Goal: Information Seeking & Learning: Understand process/instructions

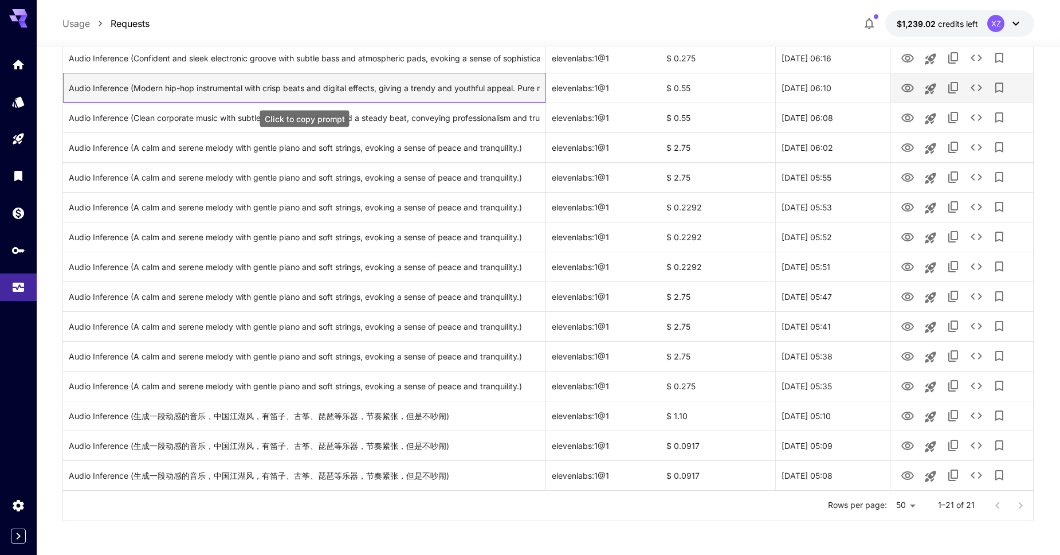
click at [471, 97] on div "Audio Inference (Modern hip-hop instrumental with crisp beats and digital effec…" at bounding box center [304, 87] width 471 height 29
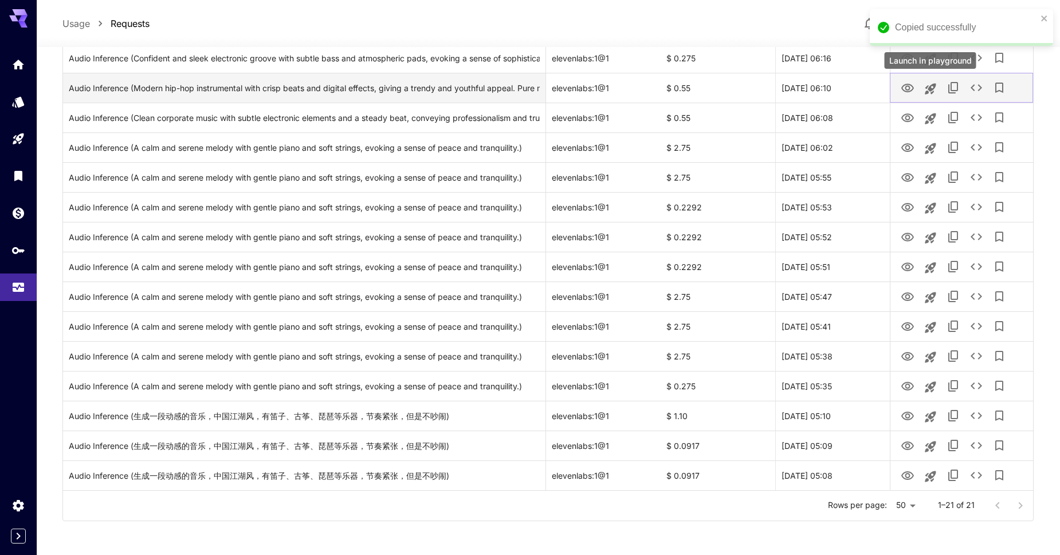
click at [934, 92] on icon "Launch in playground" at bounding box center [931, 89] width 14 height 14
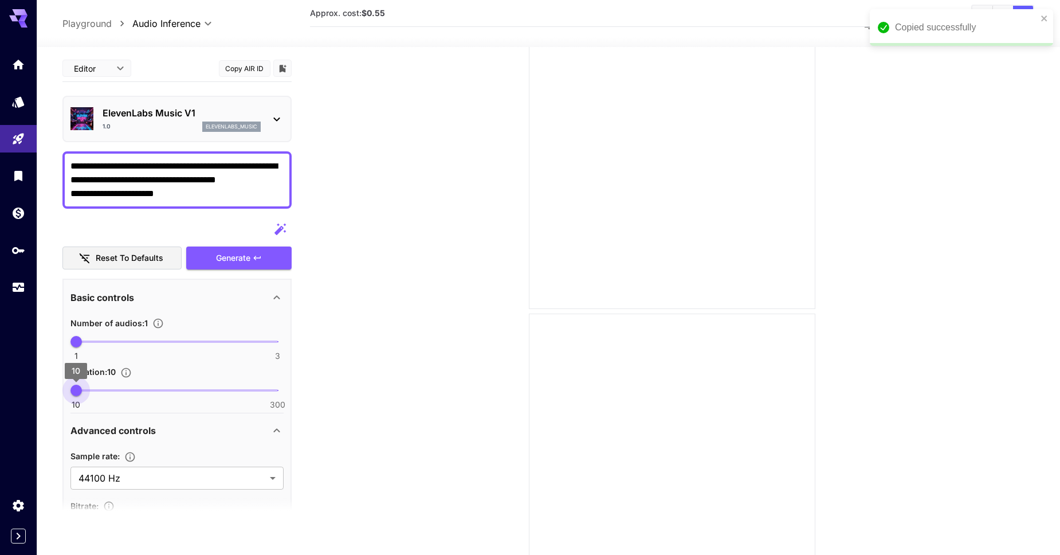
drag, startPoint x: 72, startPoint y: 392, endPoint x: 40, endPoint y: 397, distance: 33.1
click at [40, 397] on section "**********" at bounding box center [548, 305] width 1023 height 1239
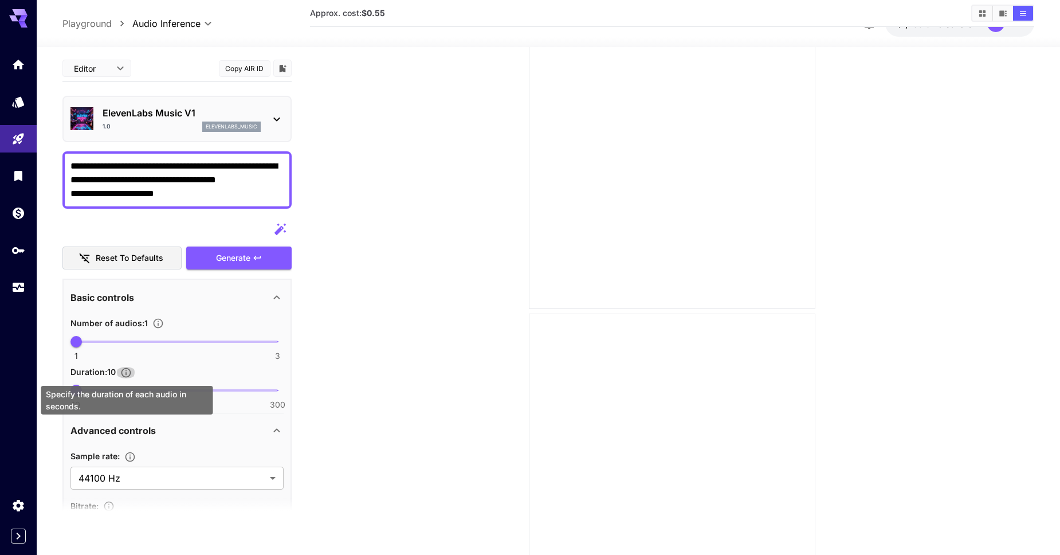
click at [123, 372] on icon "Specify the duration of each audio in seconds." at bounding box center [126, 372] width 10 height 10
click at [123, 372] on icon "Specify the duration of each audio in seconds." at bounding box center [125, 372] width 11 height 11
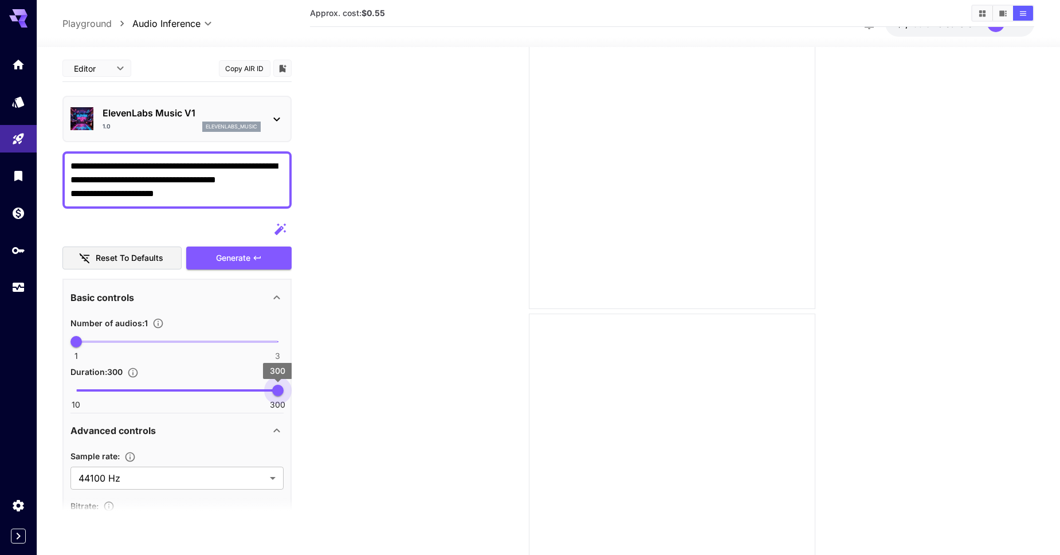
drag, startPoint x: 276, startPoint y: 392, endPoint x: 285, endPoint y: 391, distance: 9.2
click at [278, 391] on span "10 300 300" at bounding box center [177, 390] width 202 height 17
type input "**"
drag, startPoint x: 281, startPoint y: 391, endPoint x: 44, endPoint y: 387, distance: 237.2
click at [44, 387] on section "**********" at bounding box center [548, 305] width 1023 height 1239
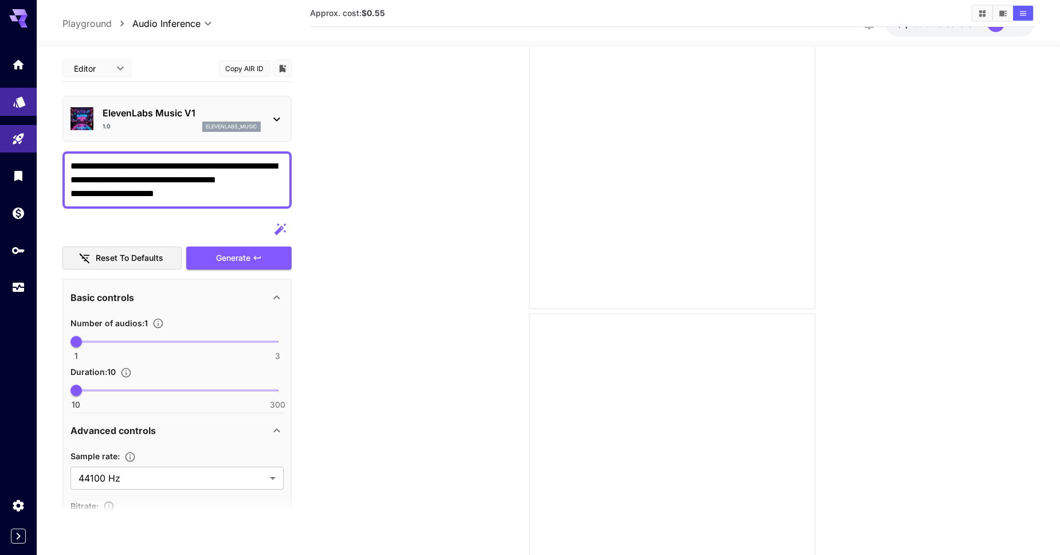
click at [16, 112] on link at bounding box center [18, 102] width 37 height 28
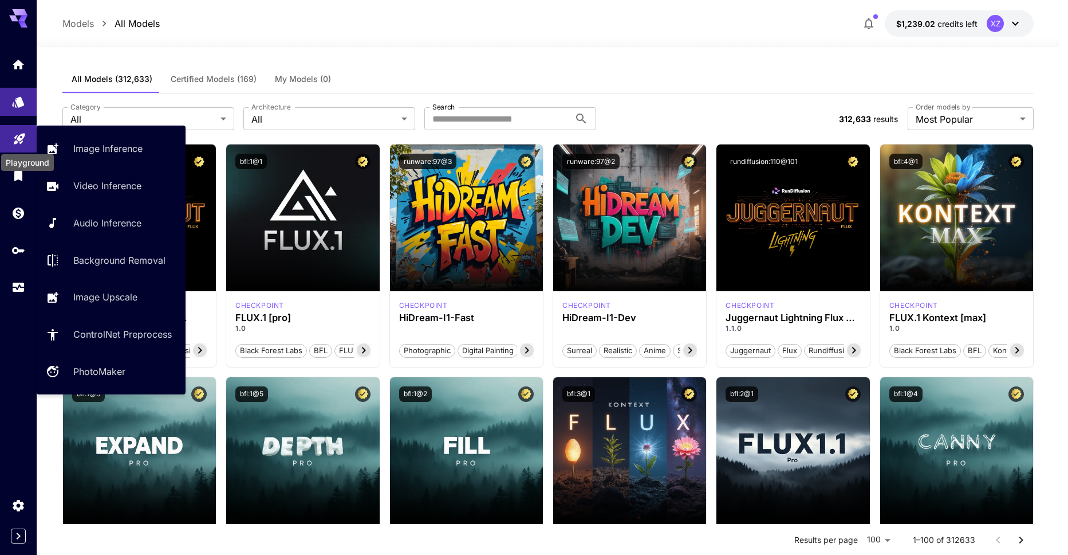
click at [20, 135] on icon "Playground" at bounding box center [19, 135] width 11 height 11
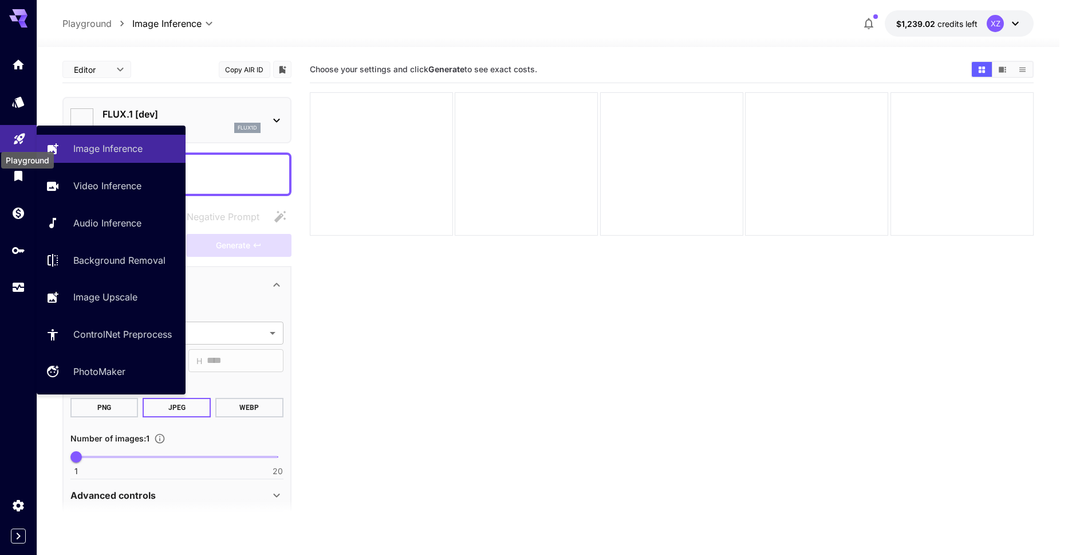
type input "**********"
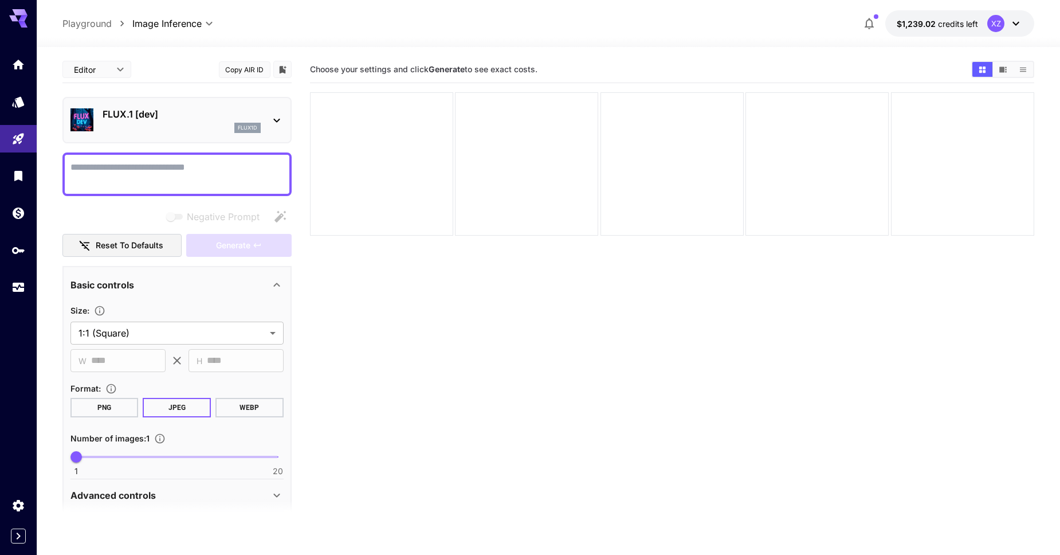
click at [158, 125] on div "flux1d" at bounding box center [182, 128] width 158 height 10
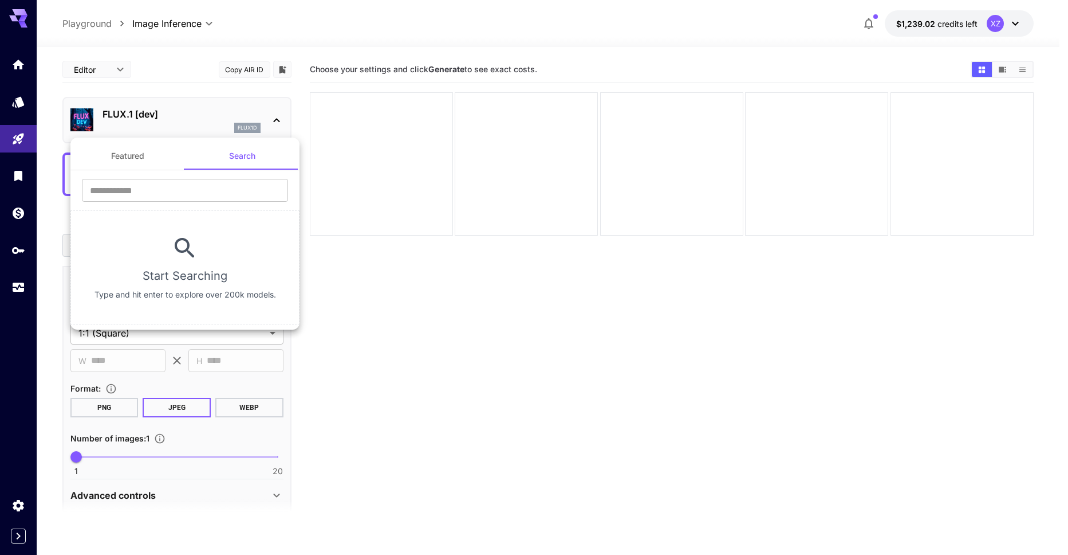
click at [134, 155] on button "Featured" at bounding box center [127, 155] width 115 height 27
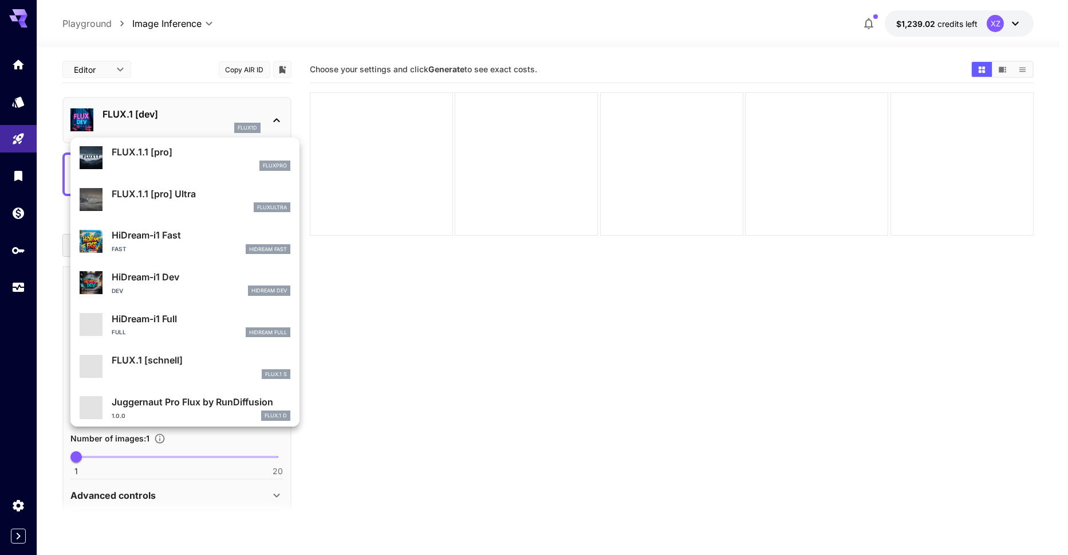
scroll to position [927, 0]
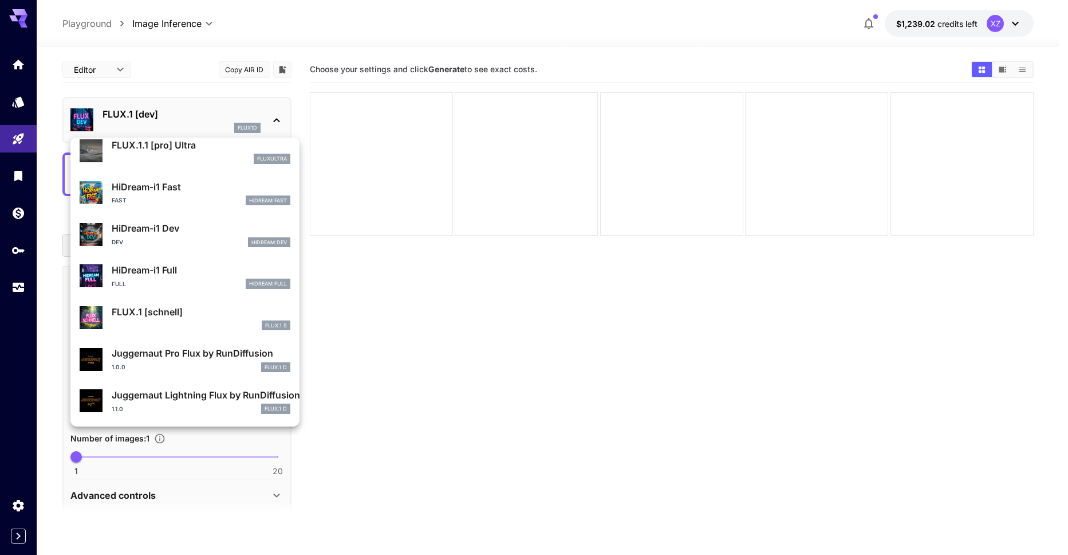
click at [464, 324] on div at bounding box center [534, 277] width 1068 height 555
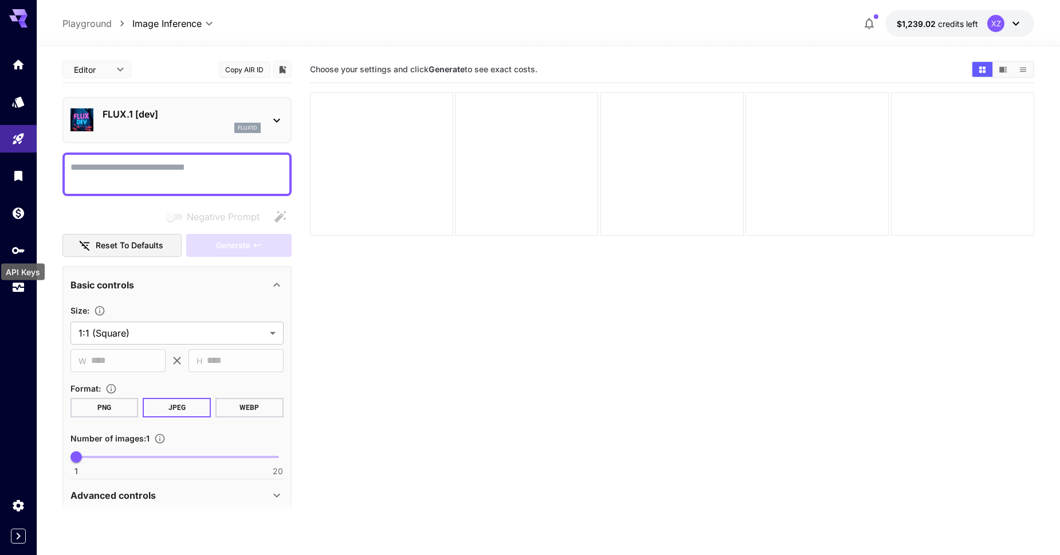
click at [22, 258] on div "API Keys" at bounding box center [23, 269] width 46 height 26
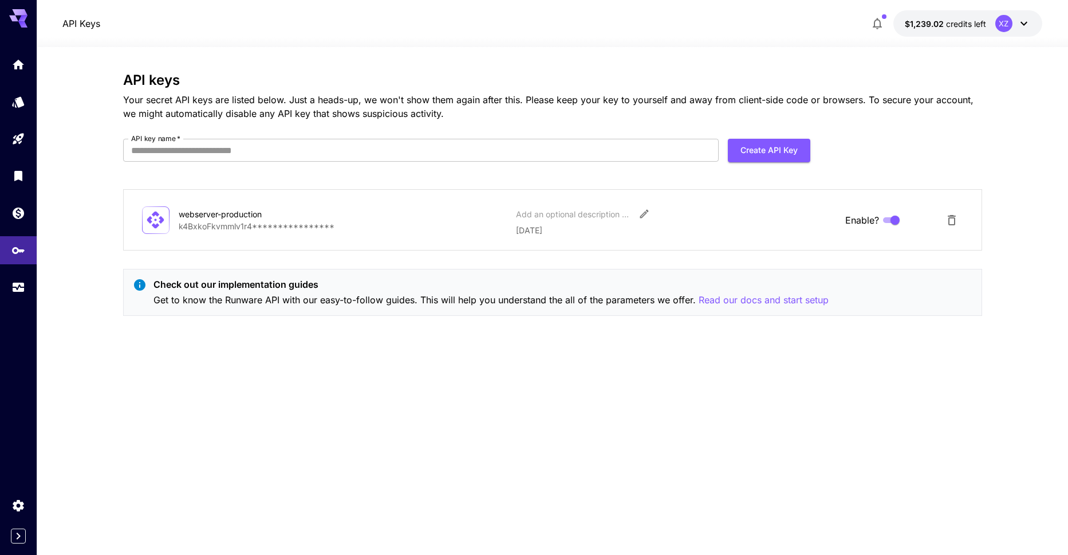
click at [347, 284] on p "Check out our implementation guides" at bounding box center [491, 284] width 675 height 14
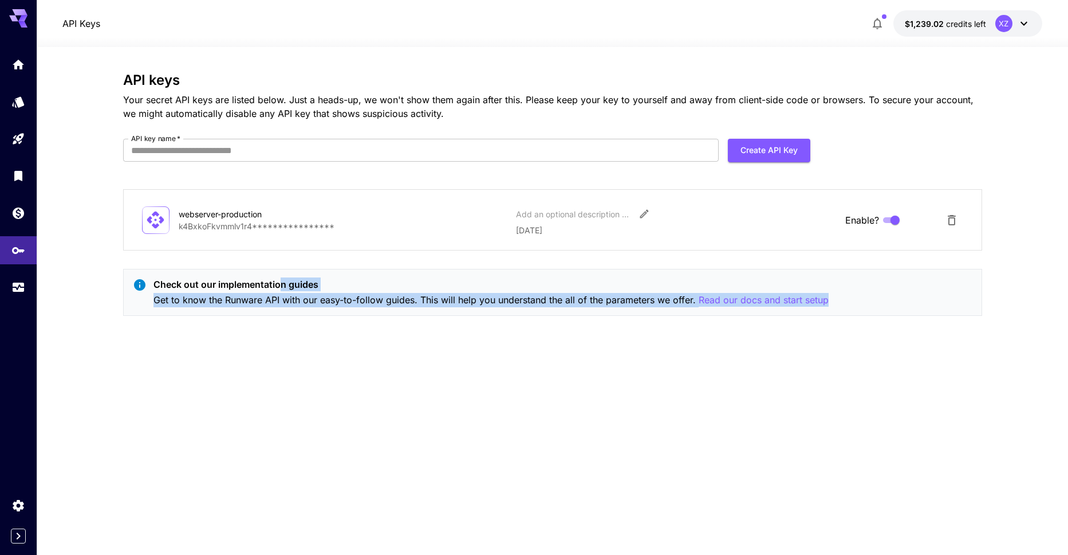
click at [444, 313] on div "Check out our implementation guides Get to know the Runware API with our easy-t…" at bounding box center [552, 292] width 859 height 47
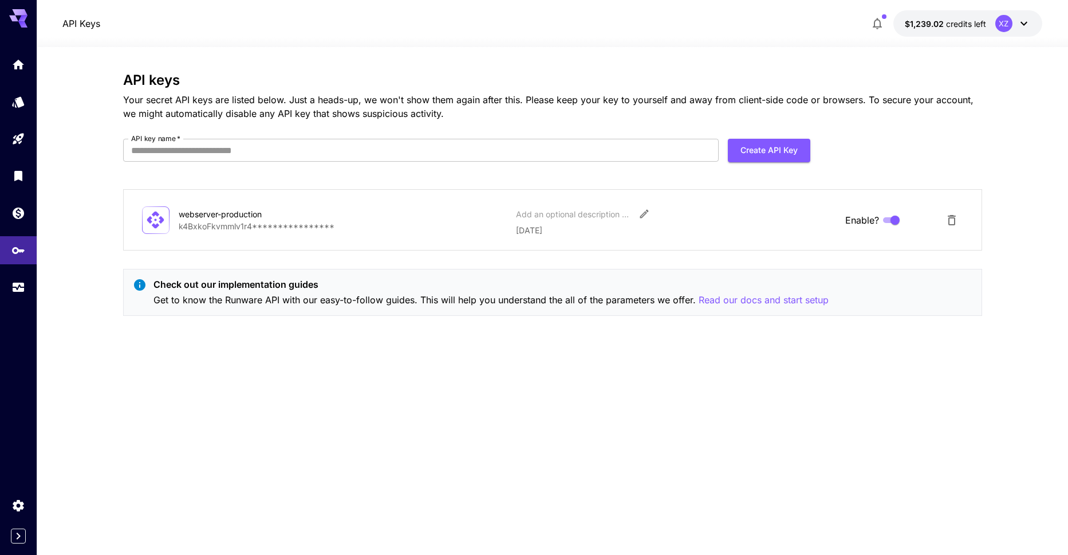
click at [452, 315] on div "Check out our implementation guides Get to know the Runware API with our easy-t…" at bounding box center [552, 292] width 859 height 47
drag, startPoint x: 179, startPoint y: 92, endPoint x: 376, endPoint y: 101, distance: 197.3
click at [374, 100] on div "API keys Your secret API keys are listed below. Just a heads-up, we won't show …" at bounding box center [552, 96] width 859 height 48
click at [378, 101] on p "Your secret API keys are listed below. Just a heads-up, we won't show them agai…" at bounding box center [552, 106] width 859 height 27
click at [944, 27] on span "$1,239.02" at bounding box center [925, 24] width 41 height 10
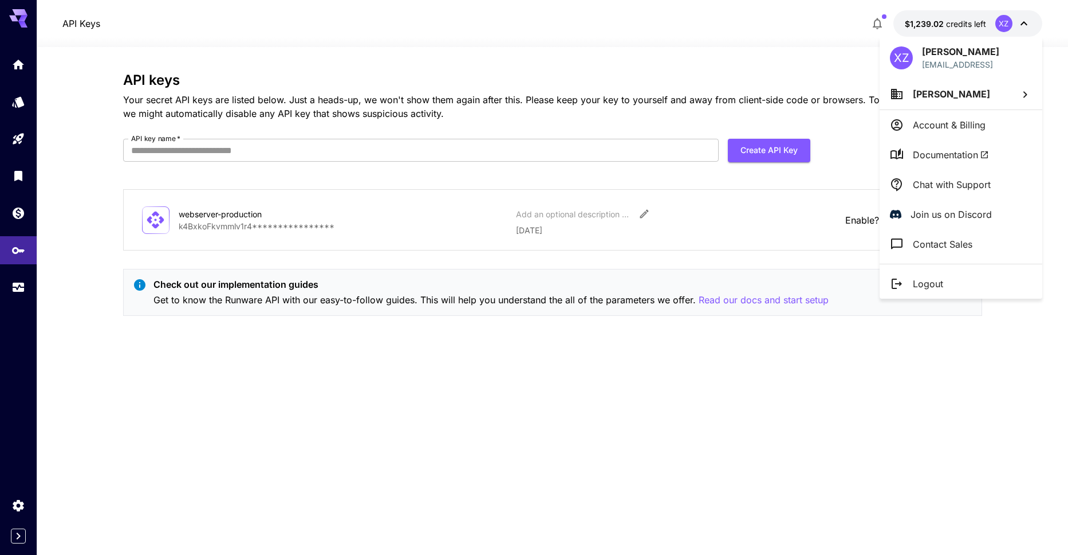
click at [945, 154] on span "Documentation" at bounding box center [951, 155] width 76 height 14
